Goal: Transaction & Acquisition: Purchase product/service

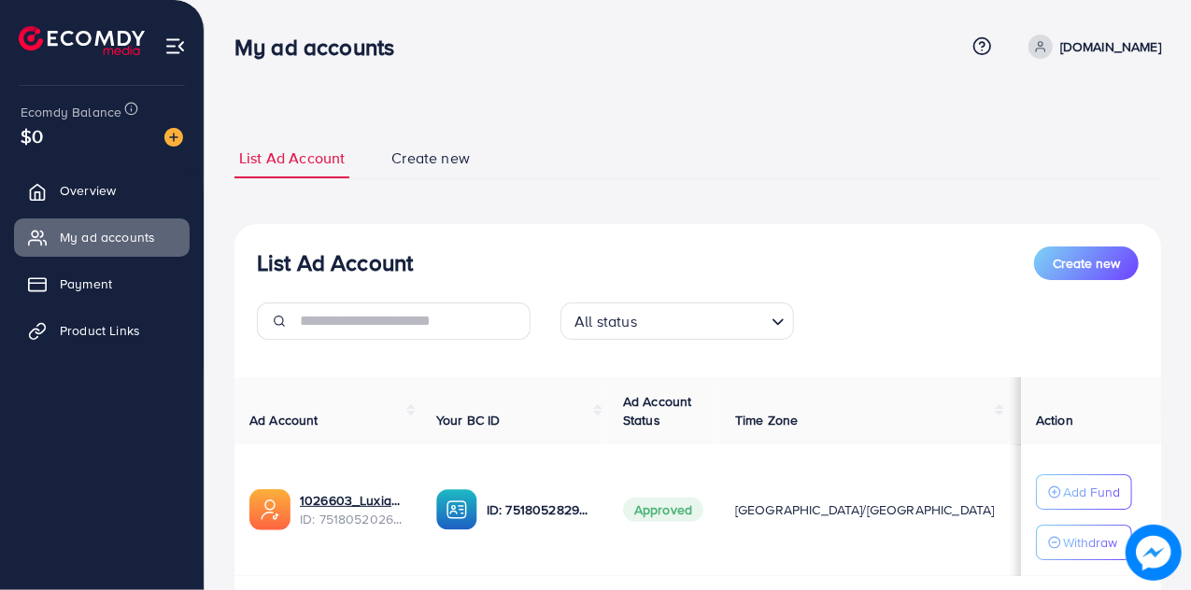
scroll to position [119, 0]
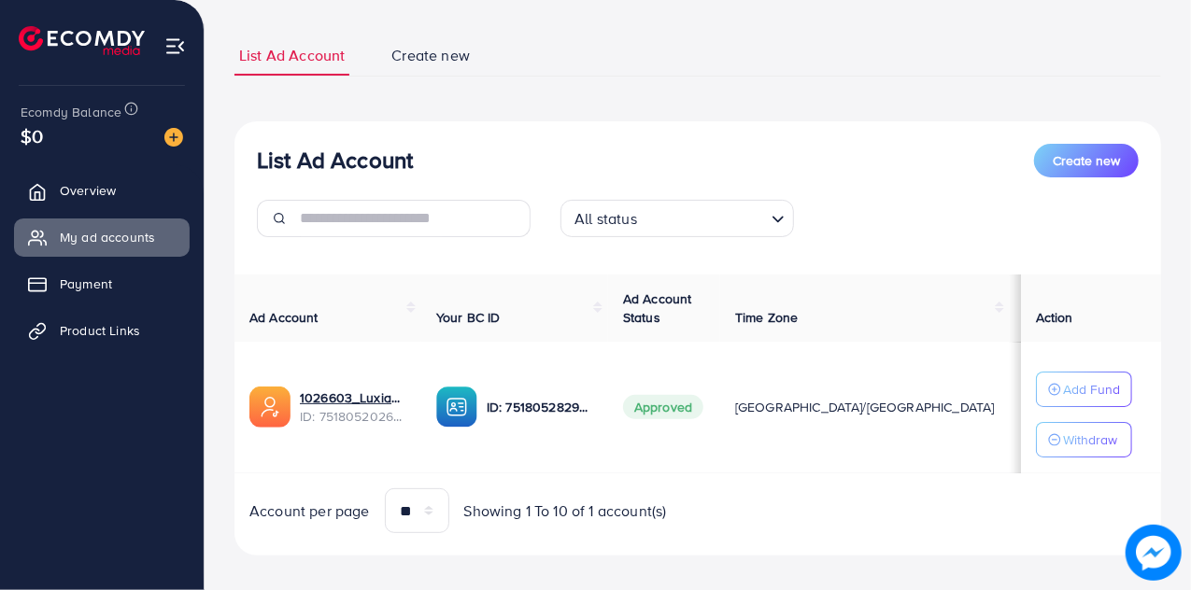
scroll to position [119, 0]
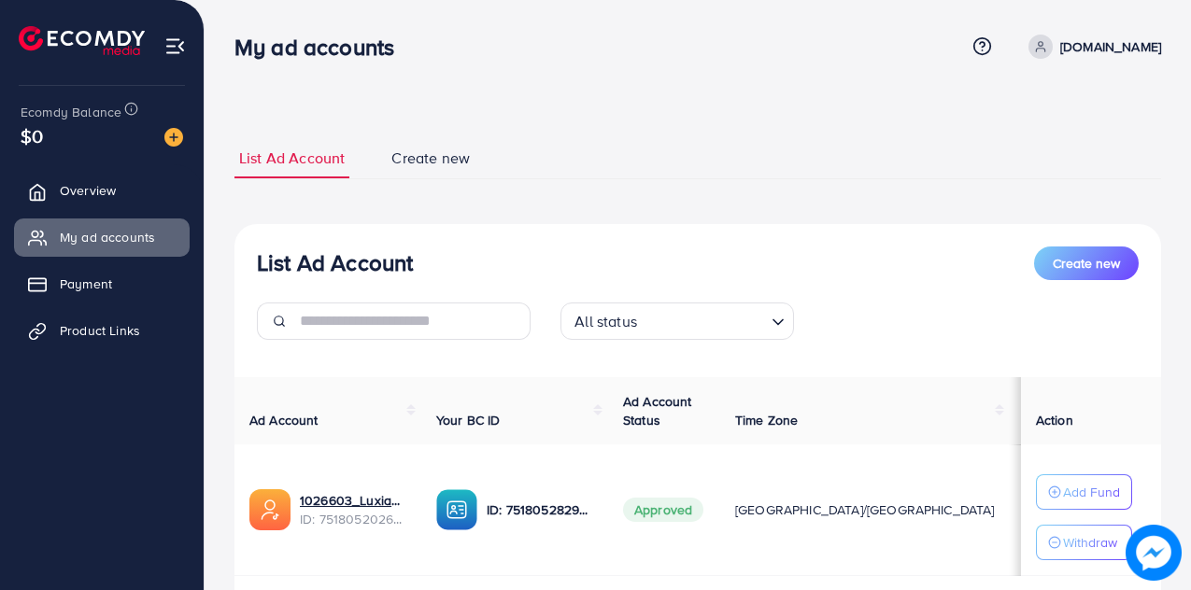
scroll to position [119, 0]
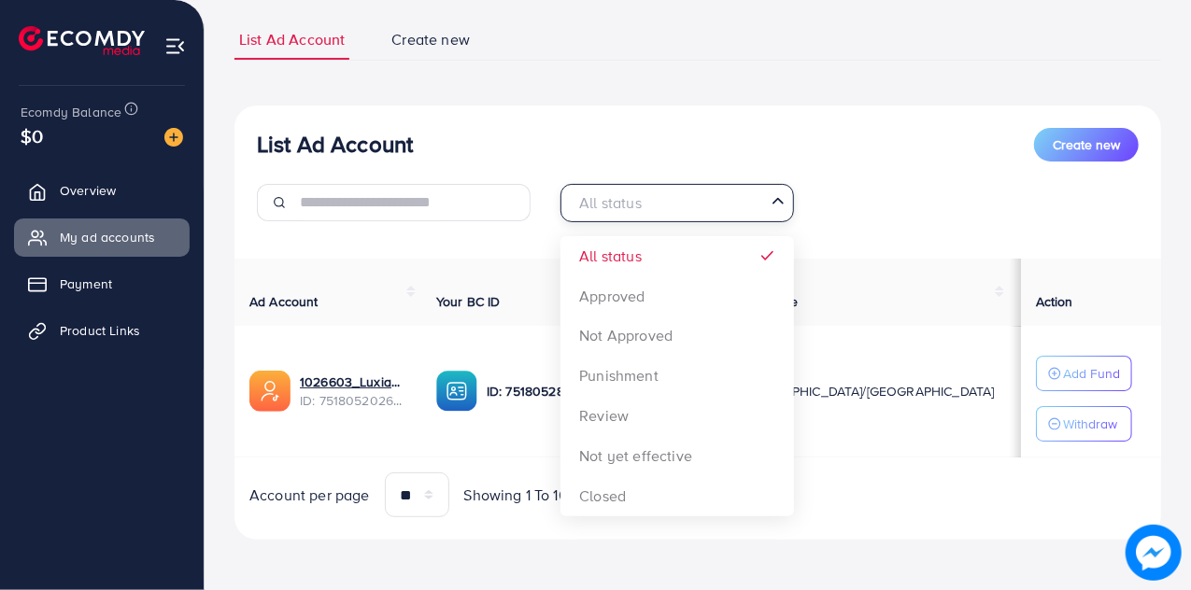
click at [775, 204] on icon "Search for option" at bounding box center [777, 200] width 19 height 19
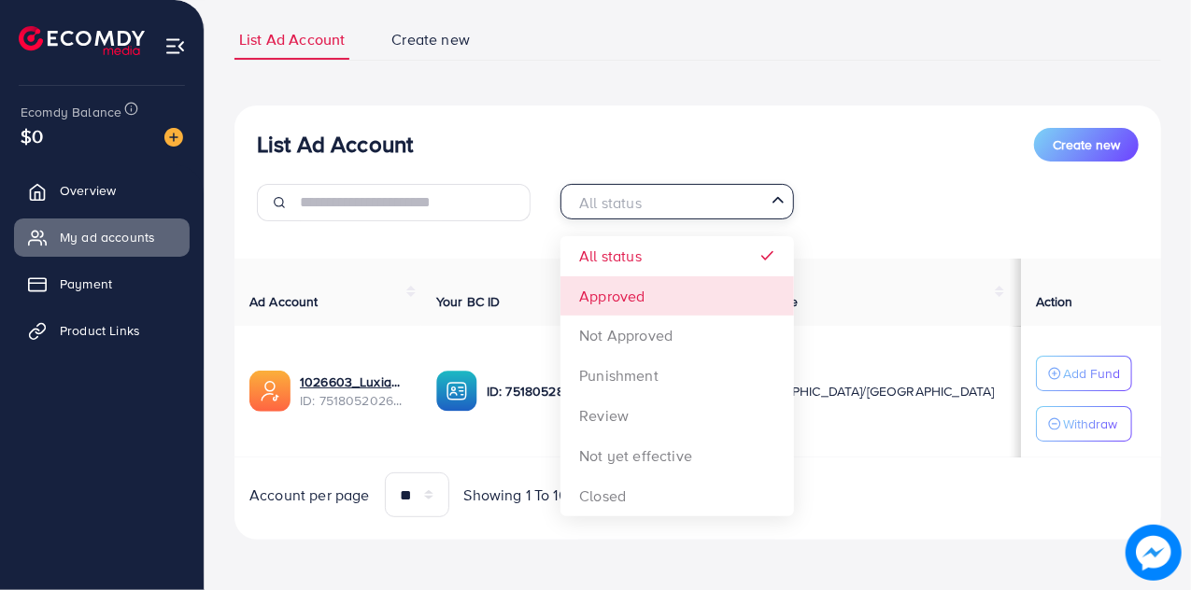
click at [637, 293] on div "List Ad Account Create new All status Loading... All status Approved Not Approv…" at bounding box center [697, 323] width 926 height 435
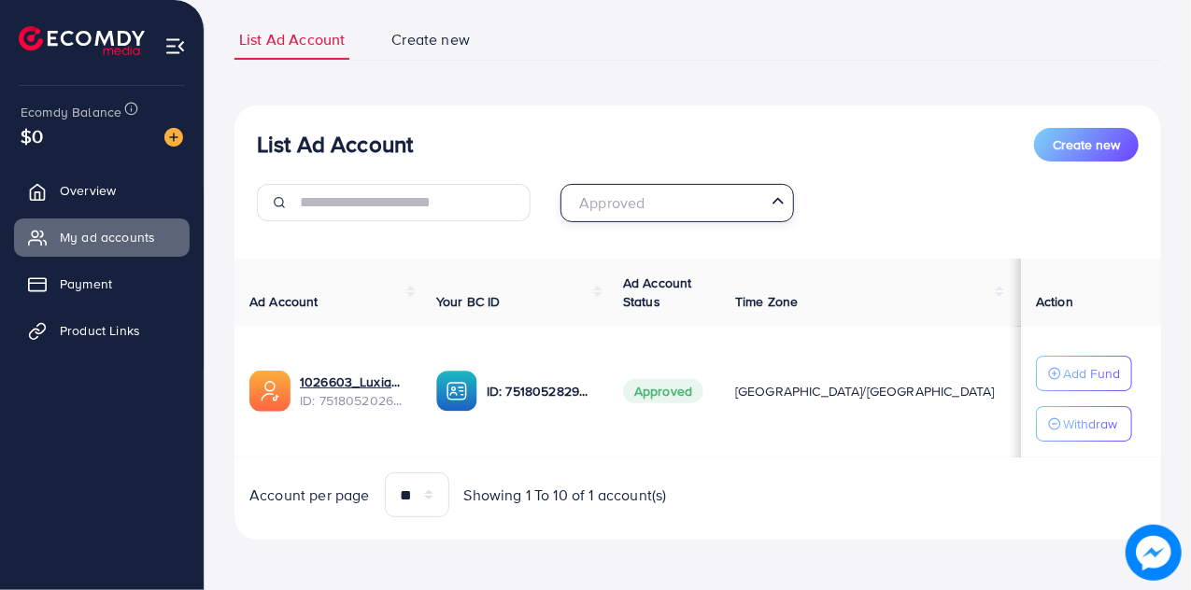
click at [740, 208] on input "Search for option" at bounding box center [666, 203] width 195 height 29
click at [500, 259] on th "Your BC ID" at bounding box center [514, 293] width 187 height 68
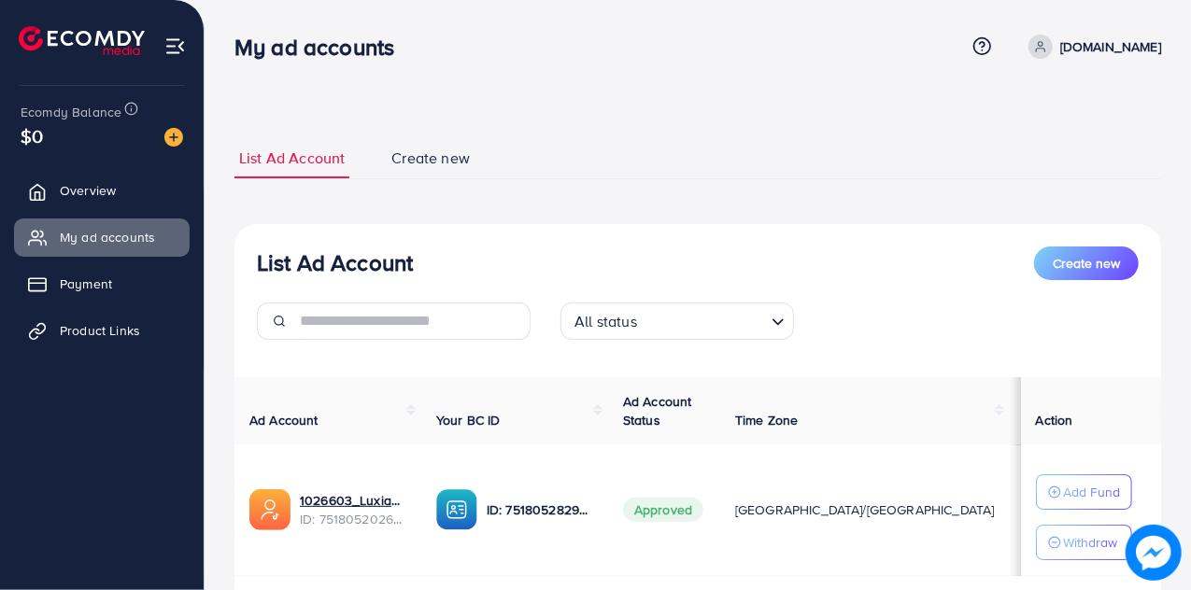
scroll to position [119, 0]
click at [172, 138] on img at bounding box center [173, 137] width 19 height 19
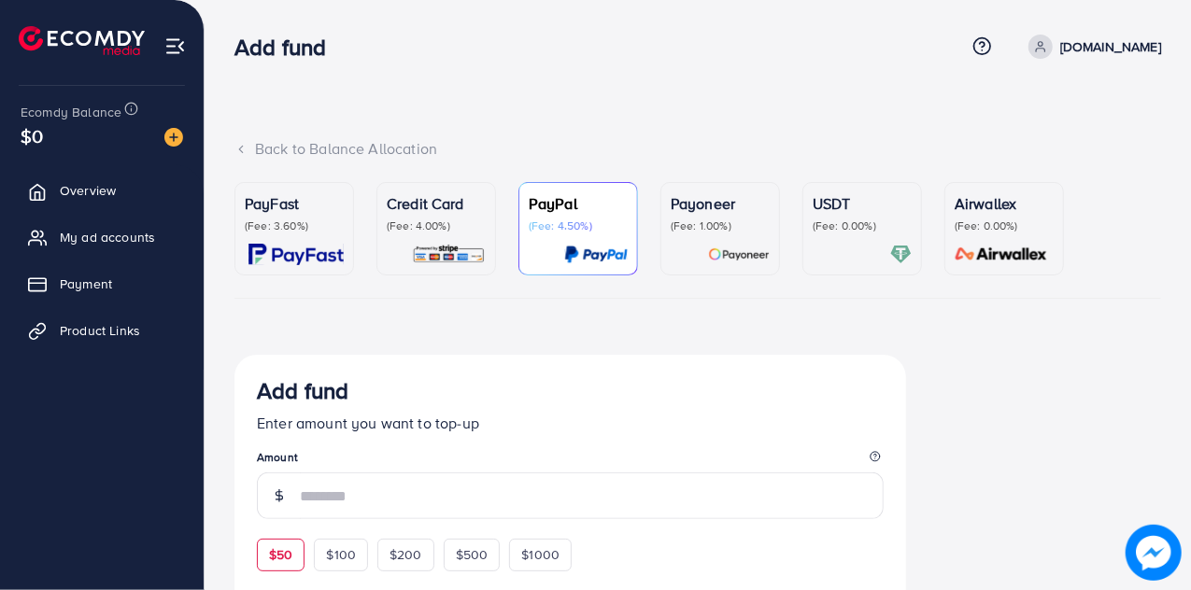
click at [295, 548] on div "$50" at bounding box center [281, 555] width 48 height 32
type input "**"
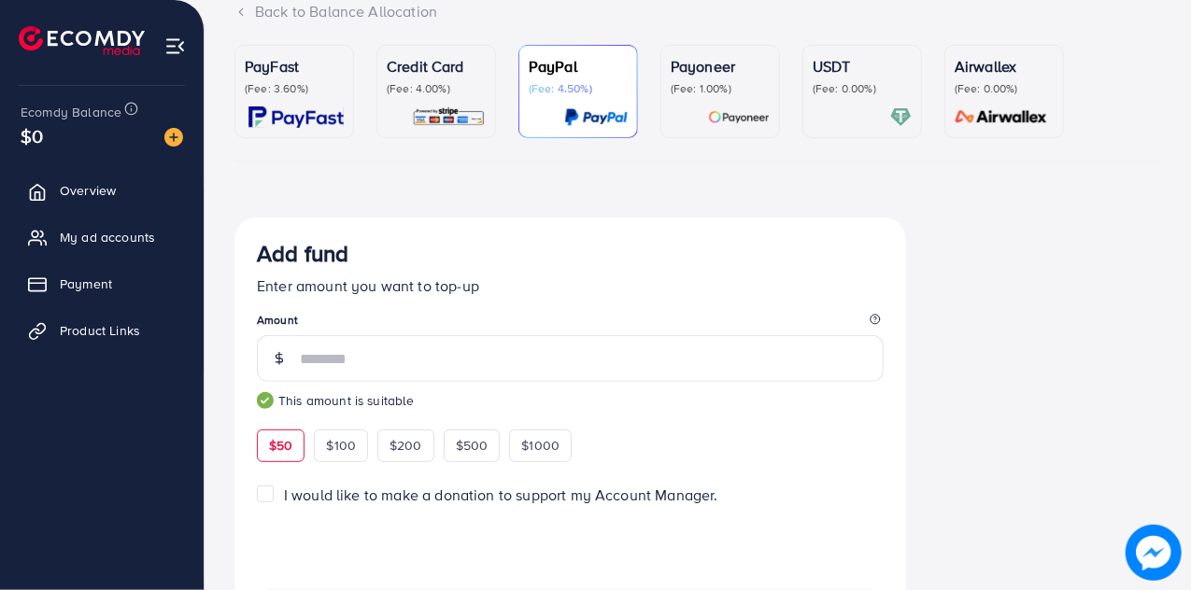
scroll to position [131, 0]
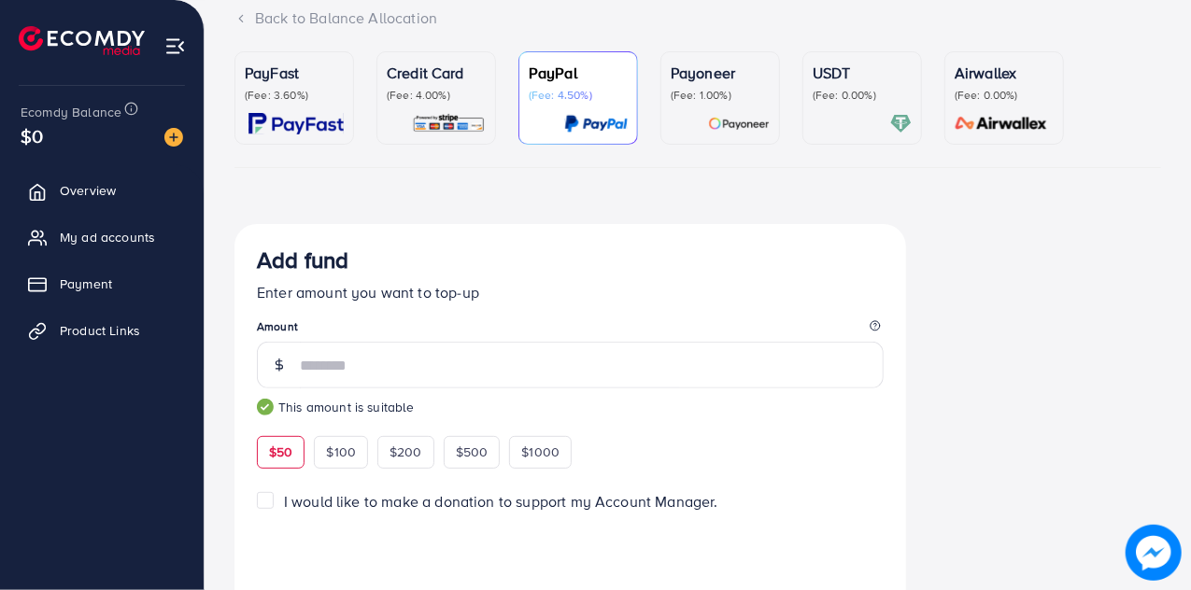
click at [306, 120] on img at bounding box center [295, 123] width 95 height 21
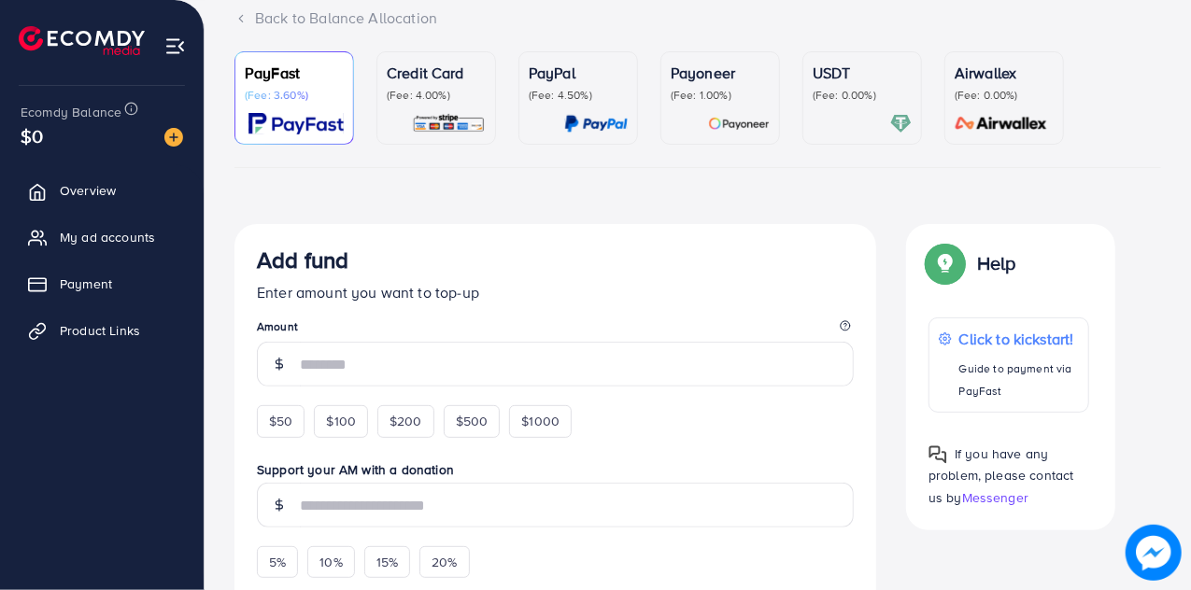
click at [286, 404] on div "$50 $100 $200 $500 $1000" at bounding box center [448, 416] width 383 height 41
click at [284, 421] on span "$50" at bounding box center [280, 421] width 23 height 19
type input "**"
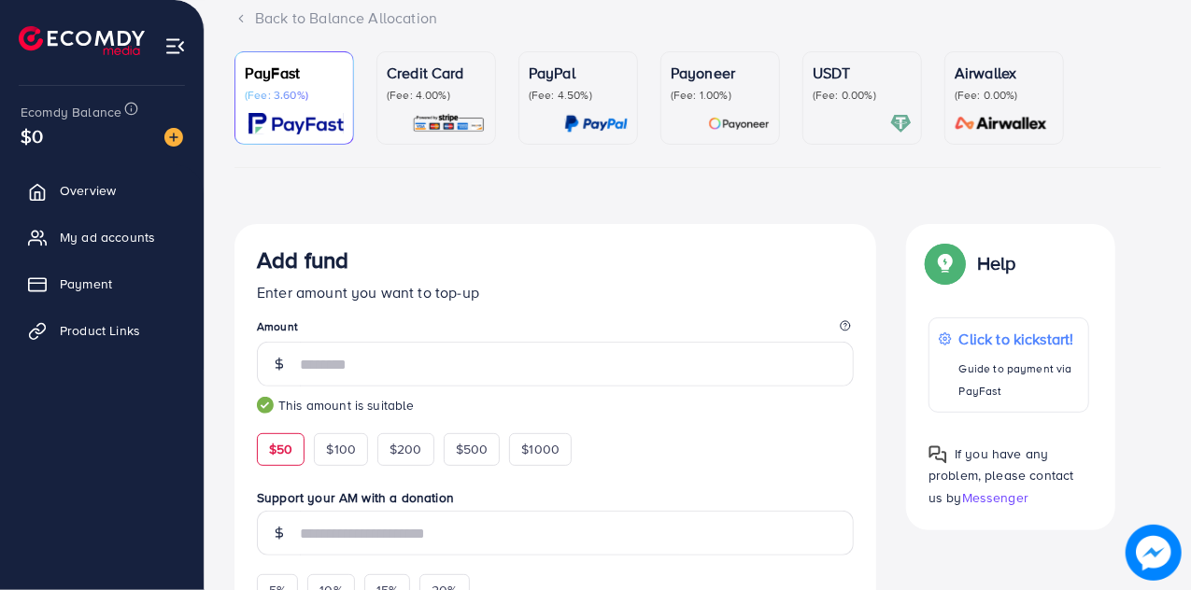
scroll to position [329, 0]
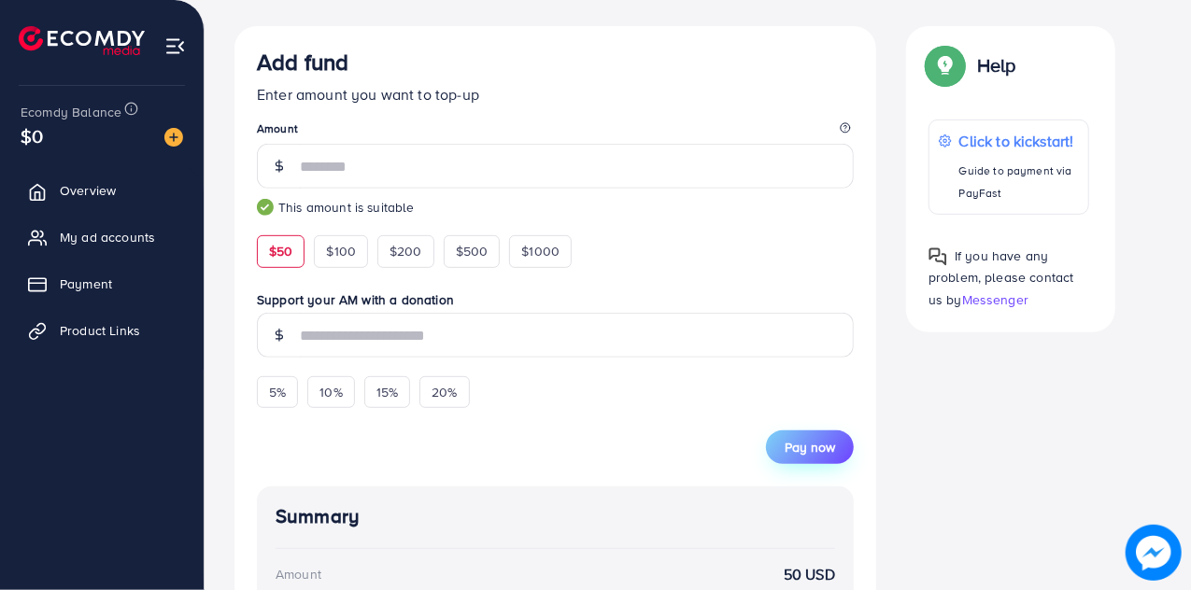
click at [806, 449] on span "Pay now" at bounding box center [809, 447] width 50 height 19
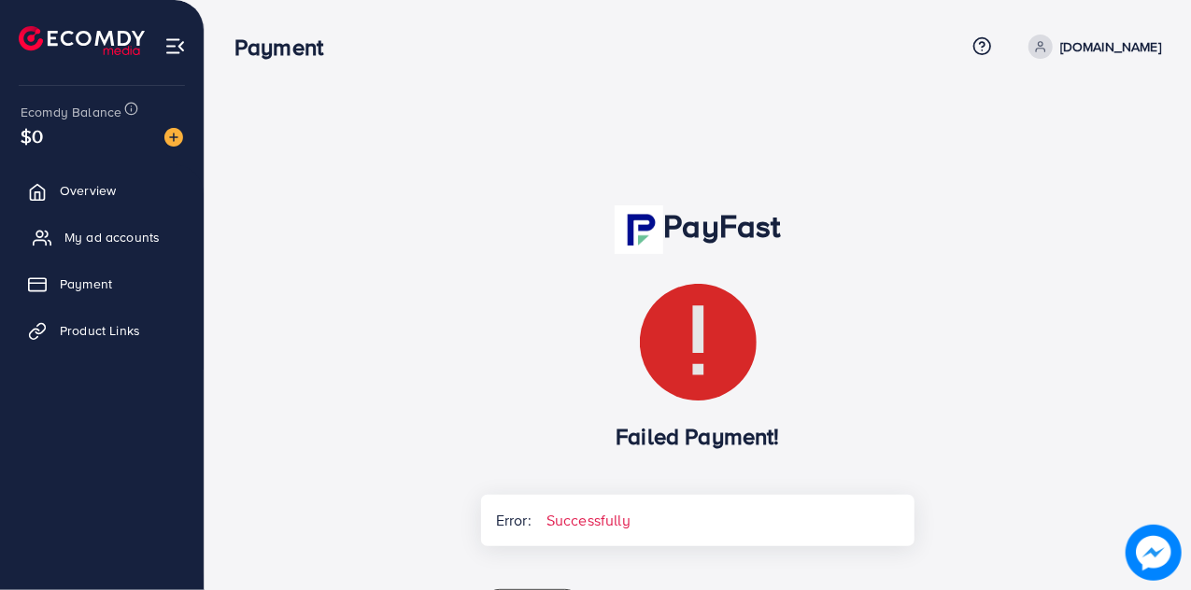
click at [98, 229] on span "My ad accounts" at bounding box center [111, 237] width 95 height 19
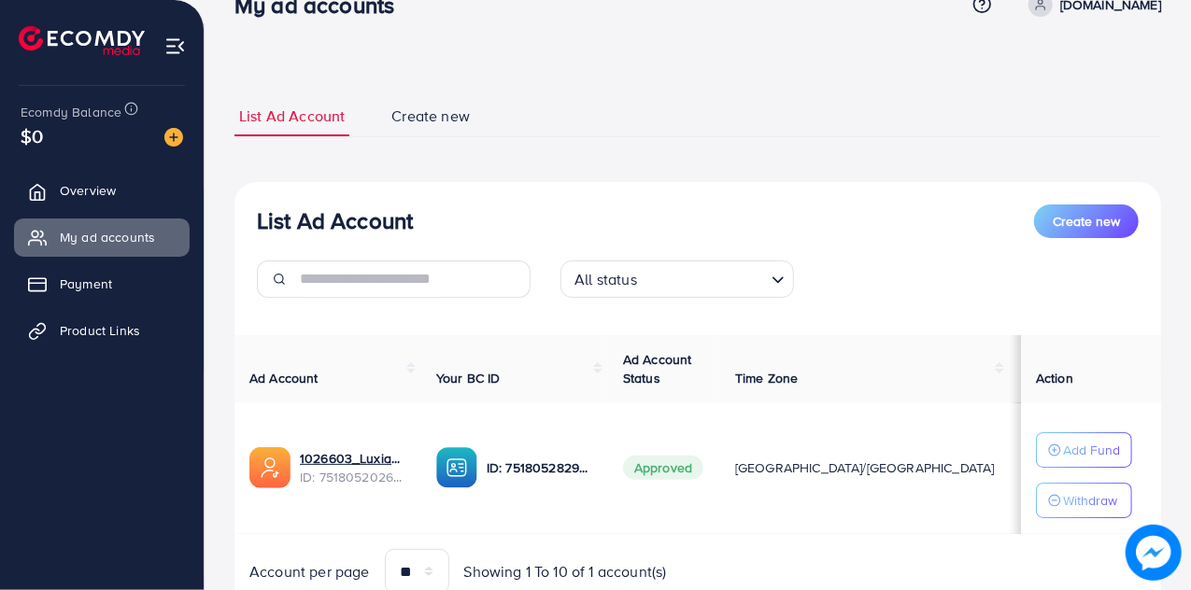
scroll to position [45, 0]
